Goal: Information Seeking & Learning: Learn about a topic

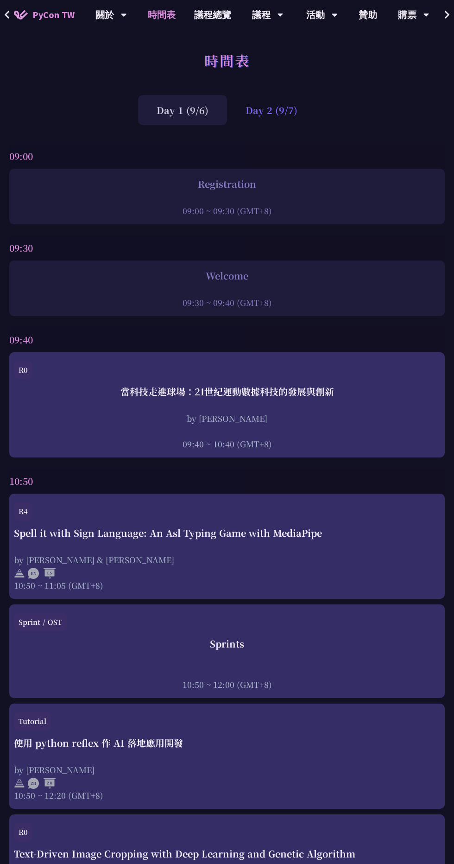
click at [263, 121] on div "Day 2 (9/7)" at bounding box center [271, 110] width 89 height 30
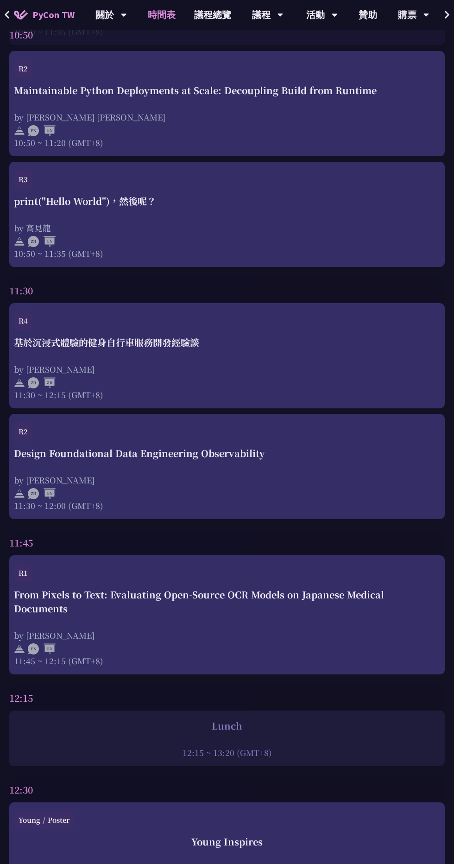
scroll to position [900, 0]
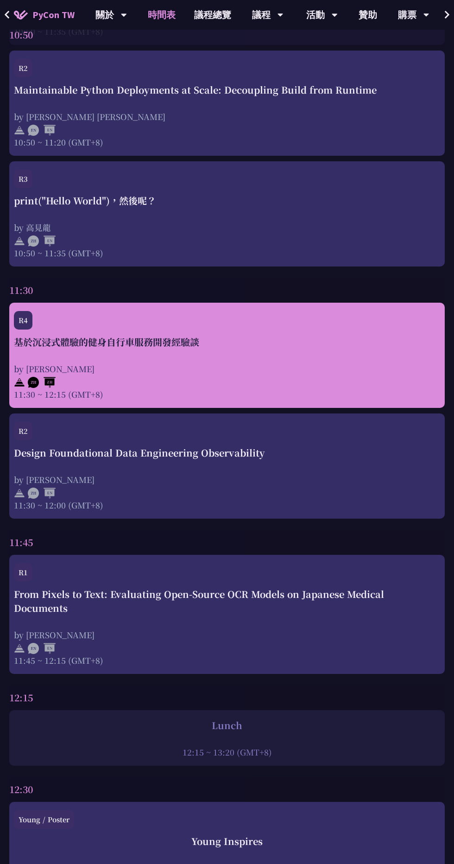
click at [194, 379] on div at bounding box center [227, 381] width 426 height 14
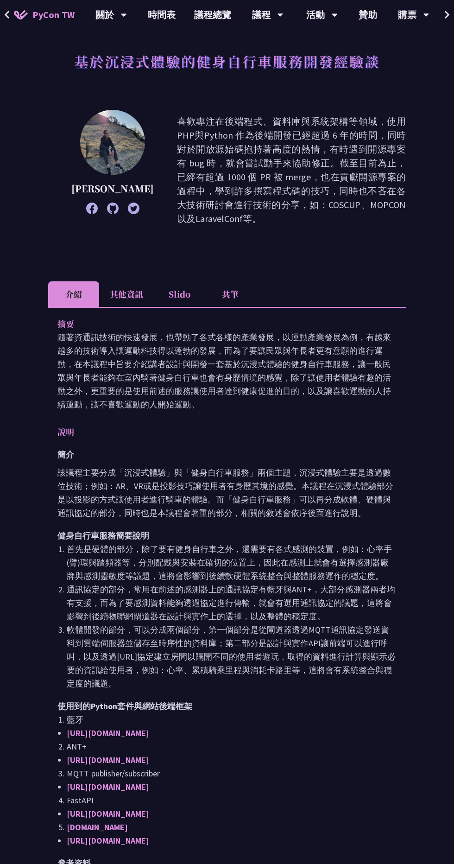
scroll to position [46, 0]
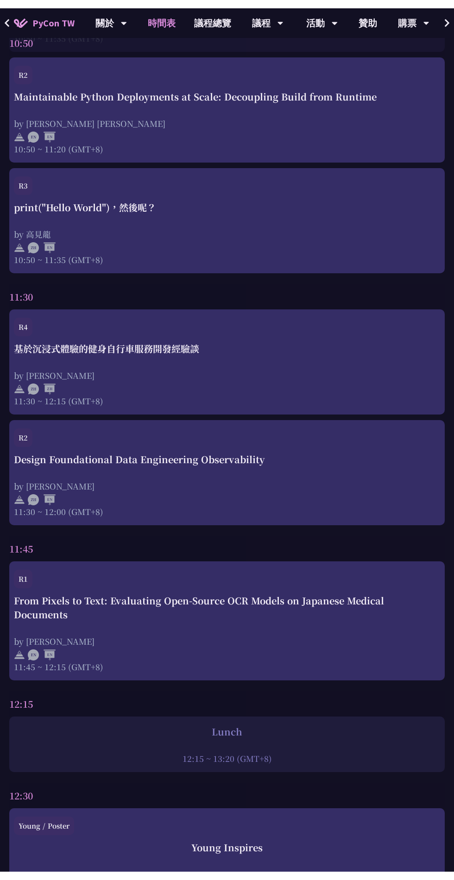
scroll to position [905, 0]
